Goal: Task Accomplishment & Management: Manage account settings

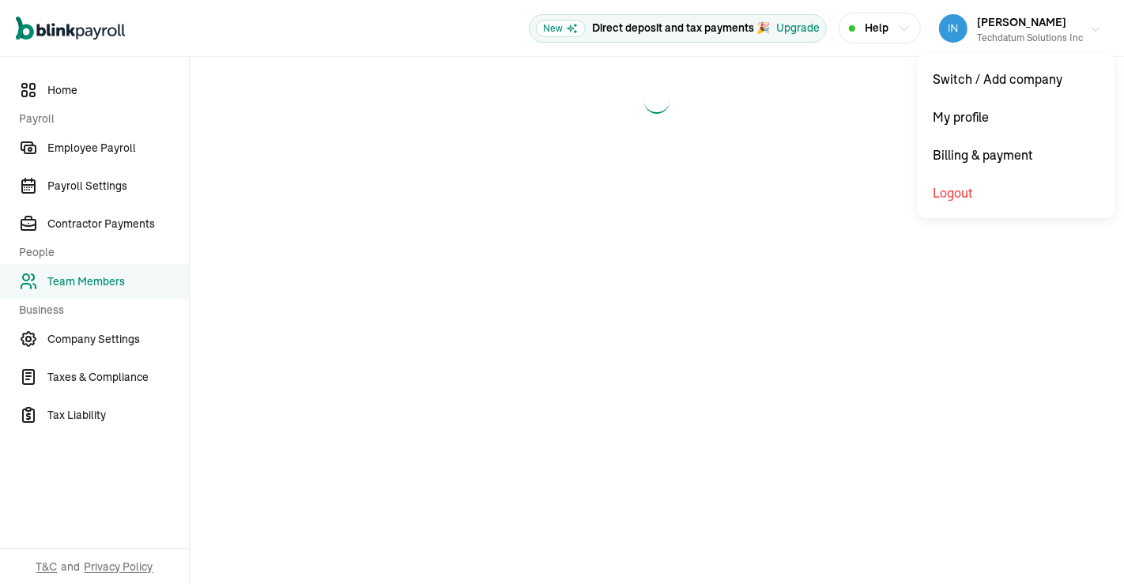
click at [1092, 32] on icon "button" at bounding box center [1095, 29] width 13 height 13
